Goal: Information Seeking & Learning: Learn about a topic

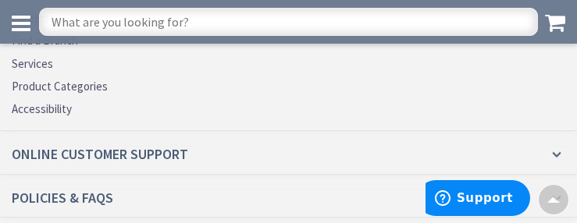
scroll to position [3294, 0]
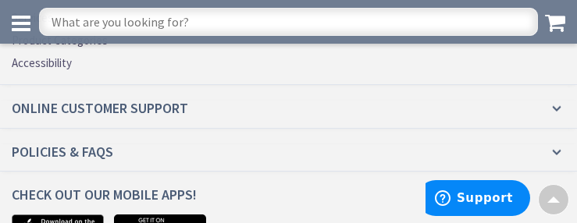
scroll to position [2792, 0]
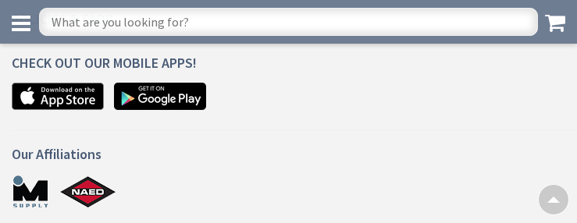
scroll to position [1772, 0]
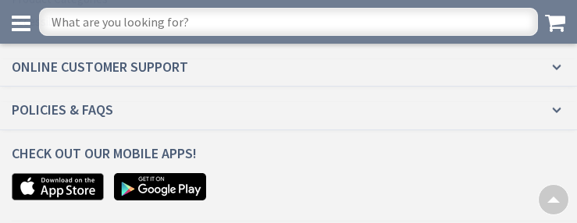
scroll to position [3321, 0]
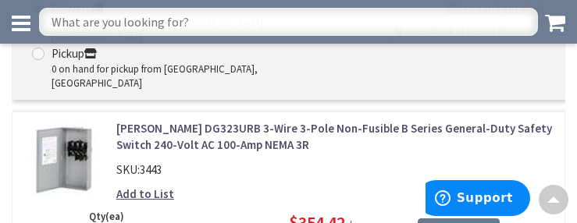
scroll to position [3321, 0]
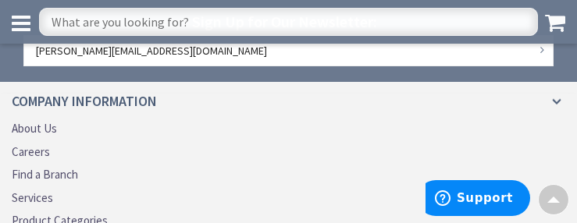
scroll to position [2546, 0]
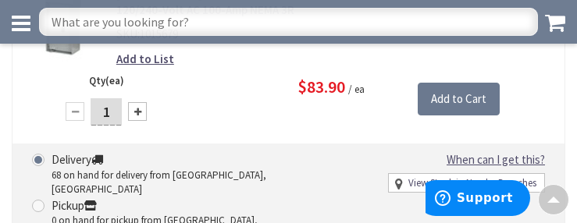
scroll to position [3321, 0]
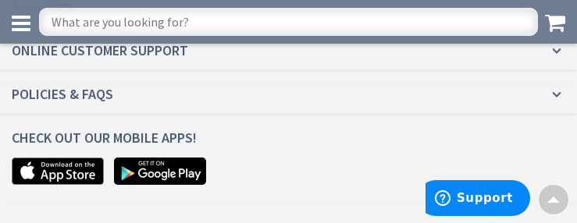
scroll to position [2227, 0]
